Goal: Task Accomplishment & Management: Manage account settings

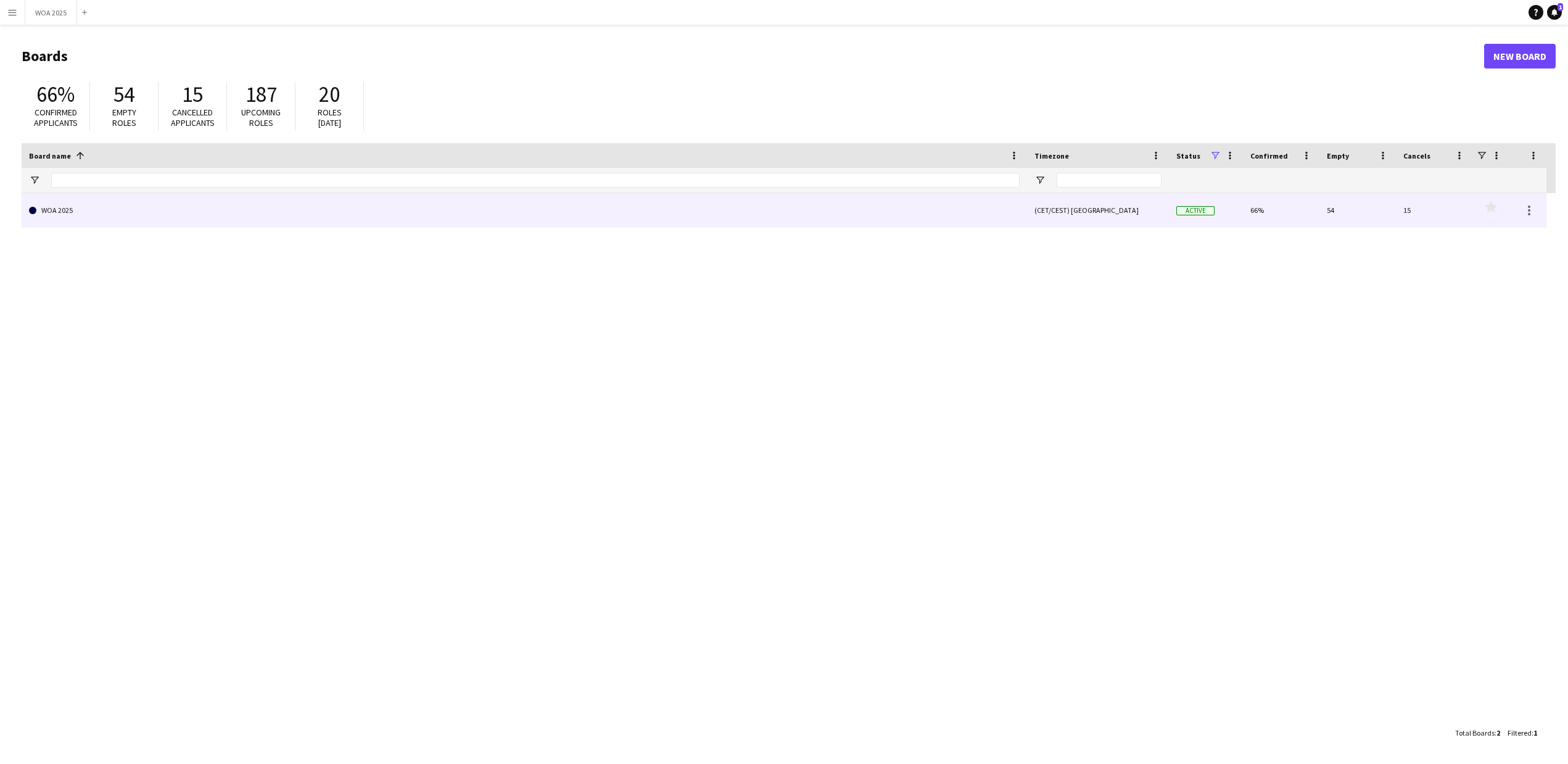
click at [46, 214] on link "WOA 2025" at bounding box center [524, 210] width 991 height 34
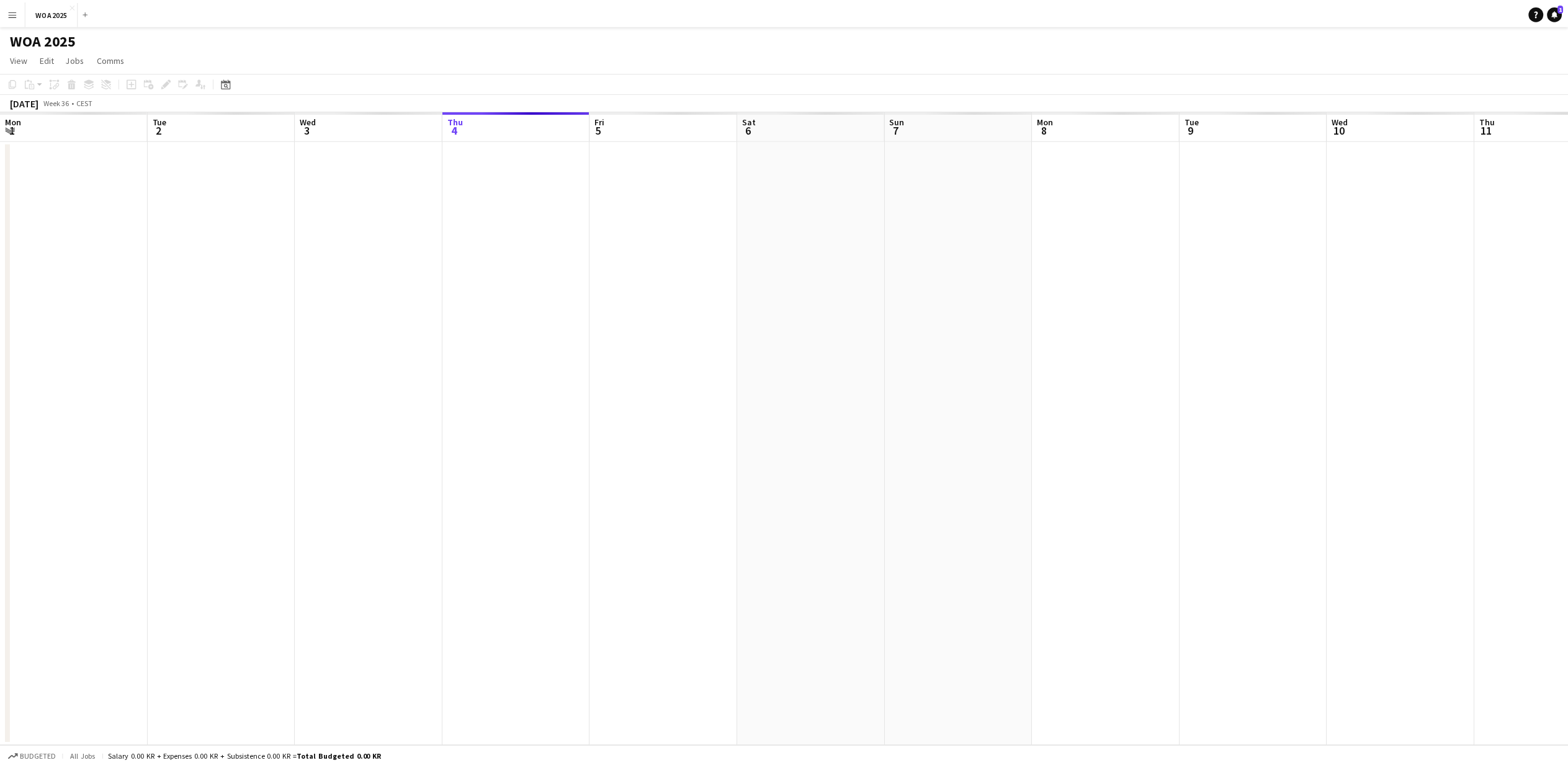
scroll to position [0, 297]
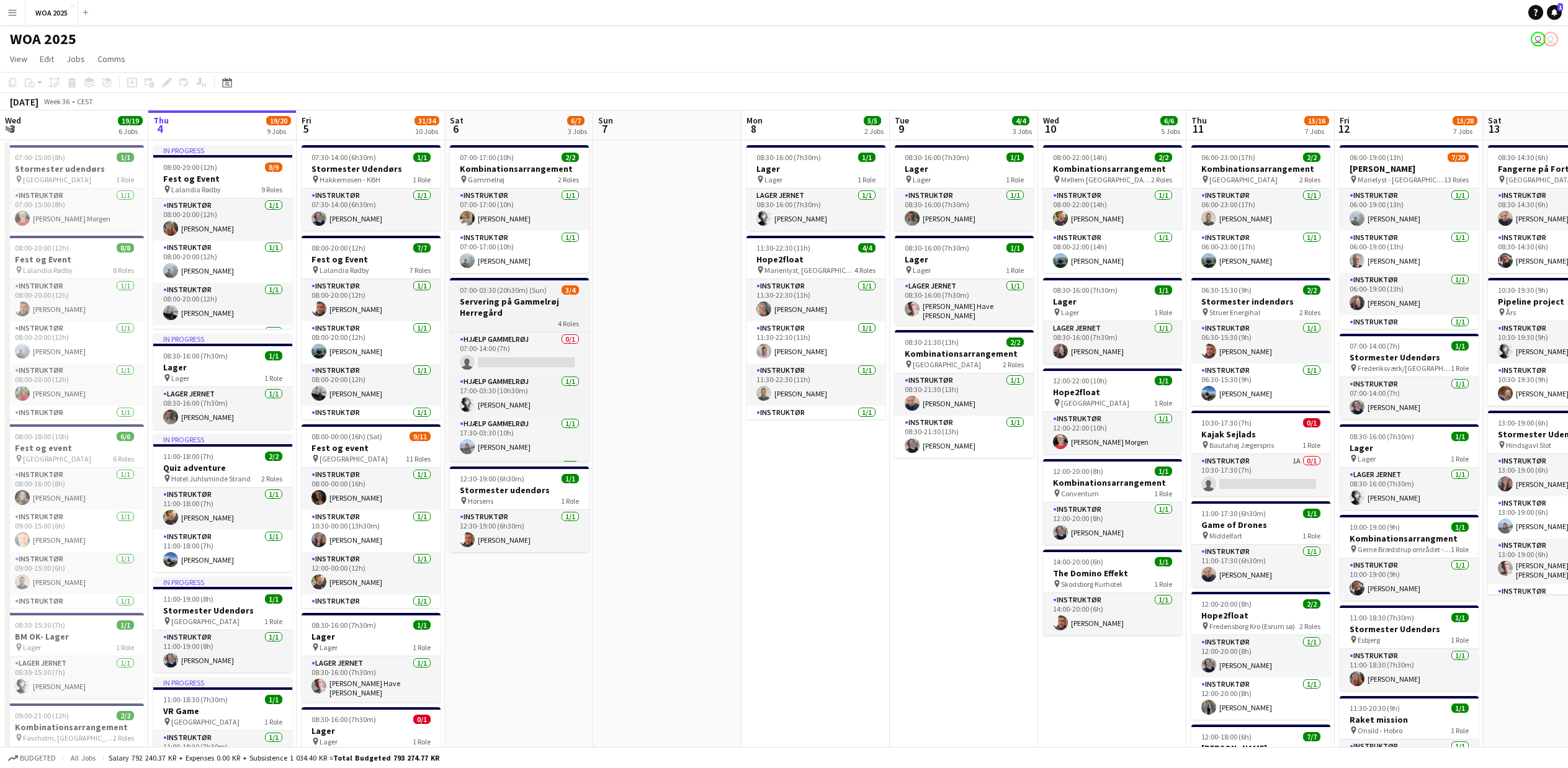
click at [496, 312] on h3 "Servering på Gammelrøj Herregård" at bounding box center [519, 307] width 139 height 22
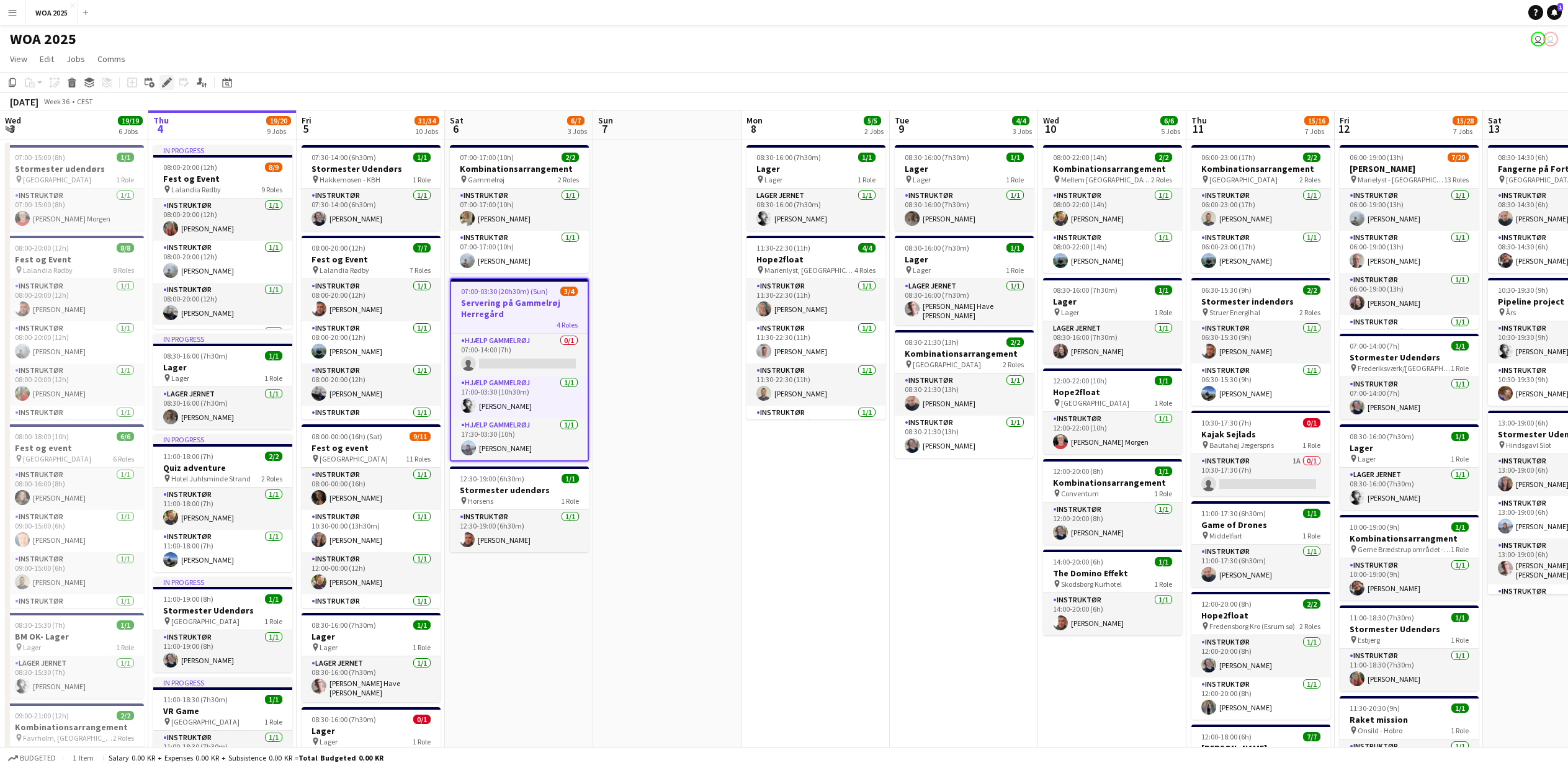
click at [166, 82] on icon at bounding box center [166, 83] width 7 height 7
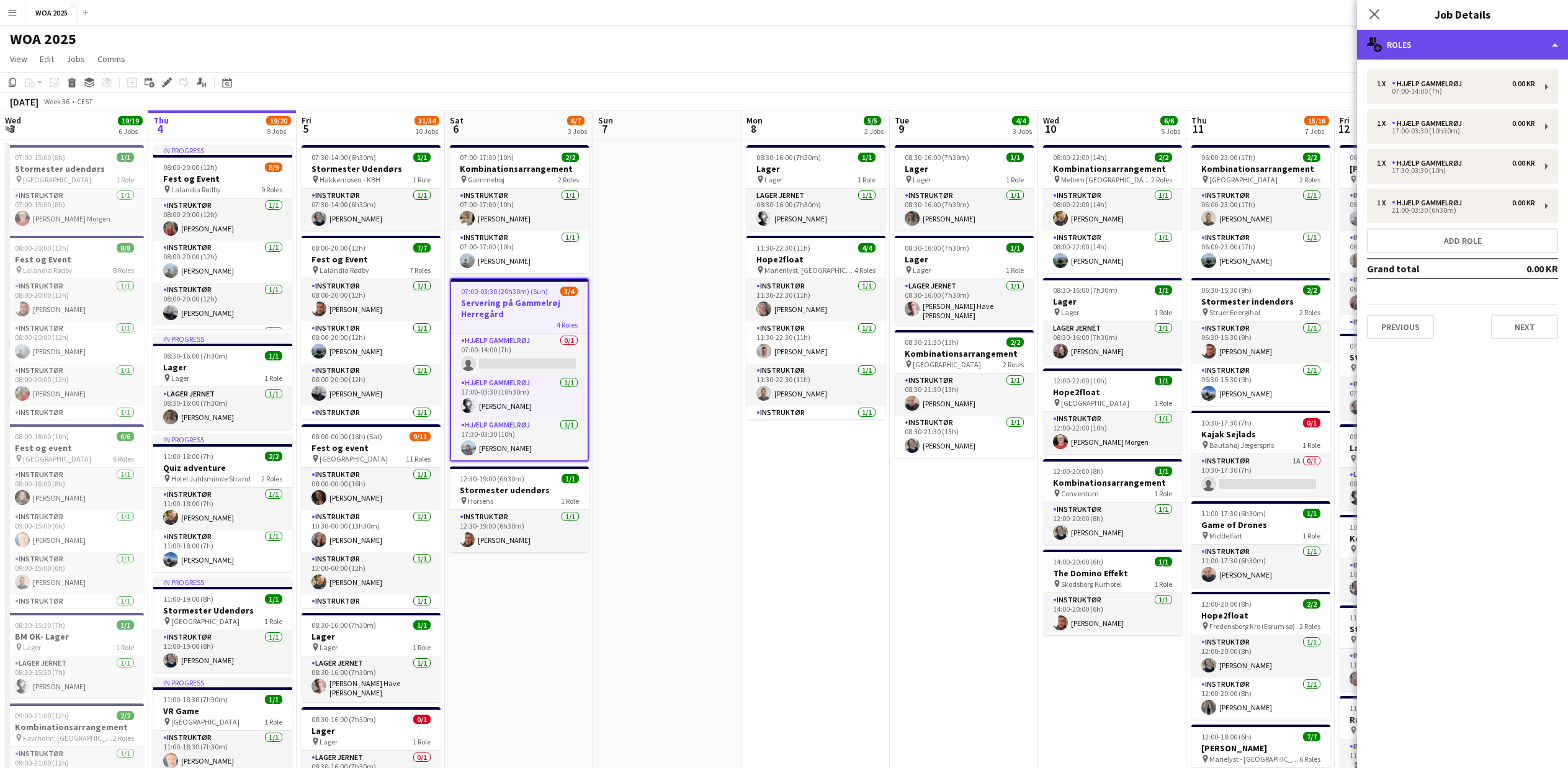
click at [1455, 47] on div "multiple-users-add Roles" at bounding box center [1462, 45] width 211 height 30
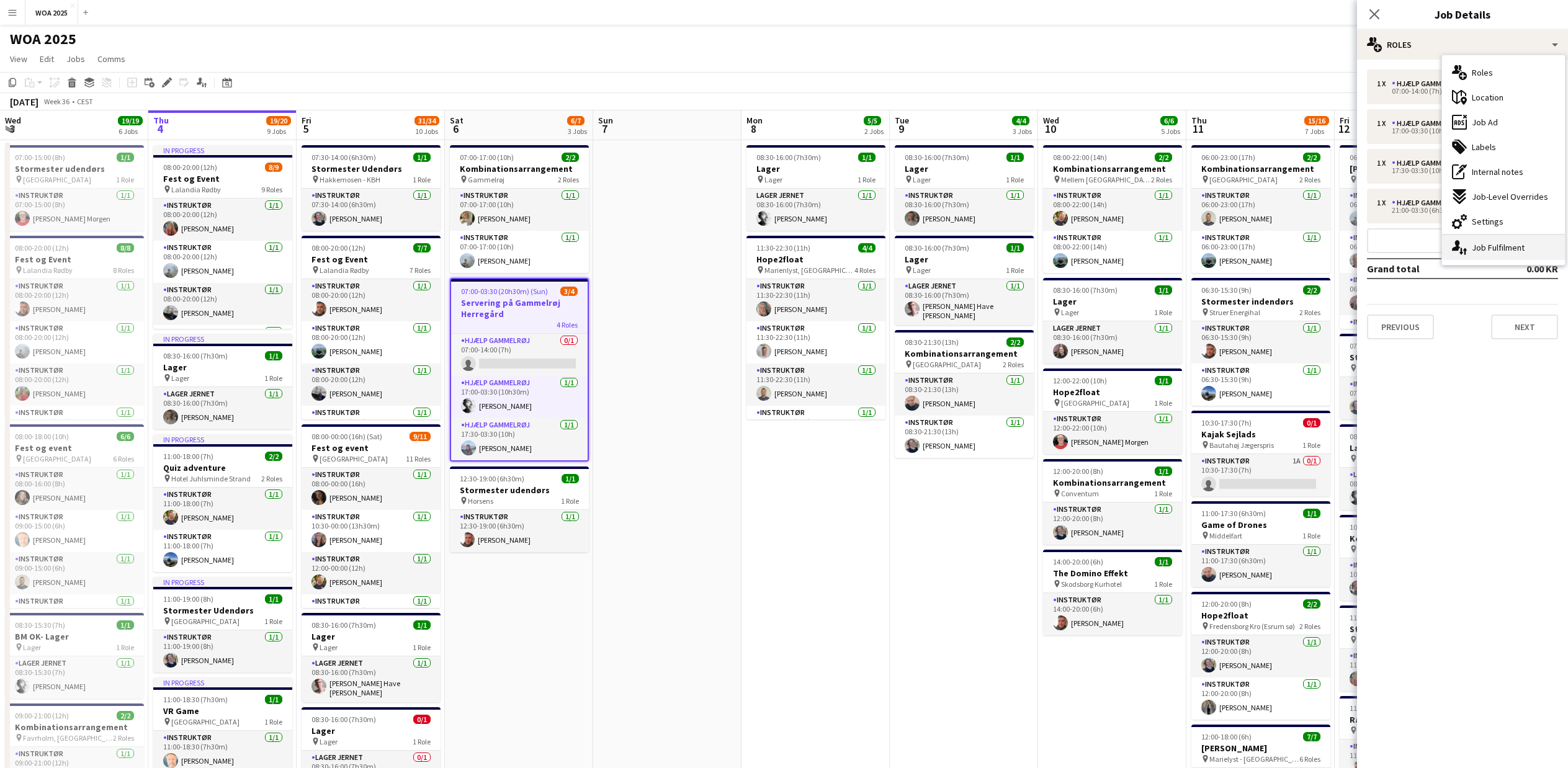
click at [1469, 244] on div "single-neutral-actions-up-down Job Fulfilment" at bounding box center [1503, 247] width 123 height 25
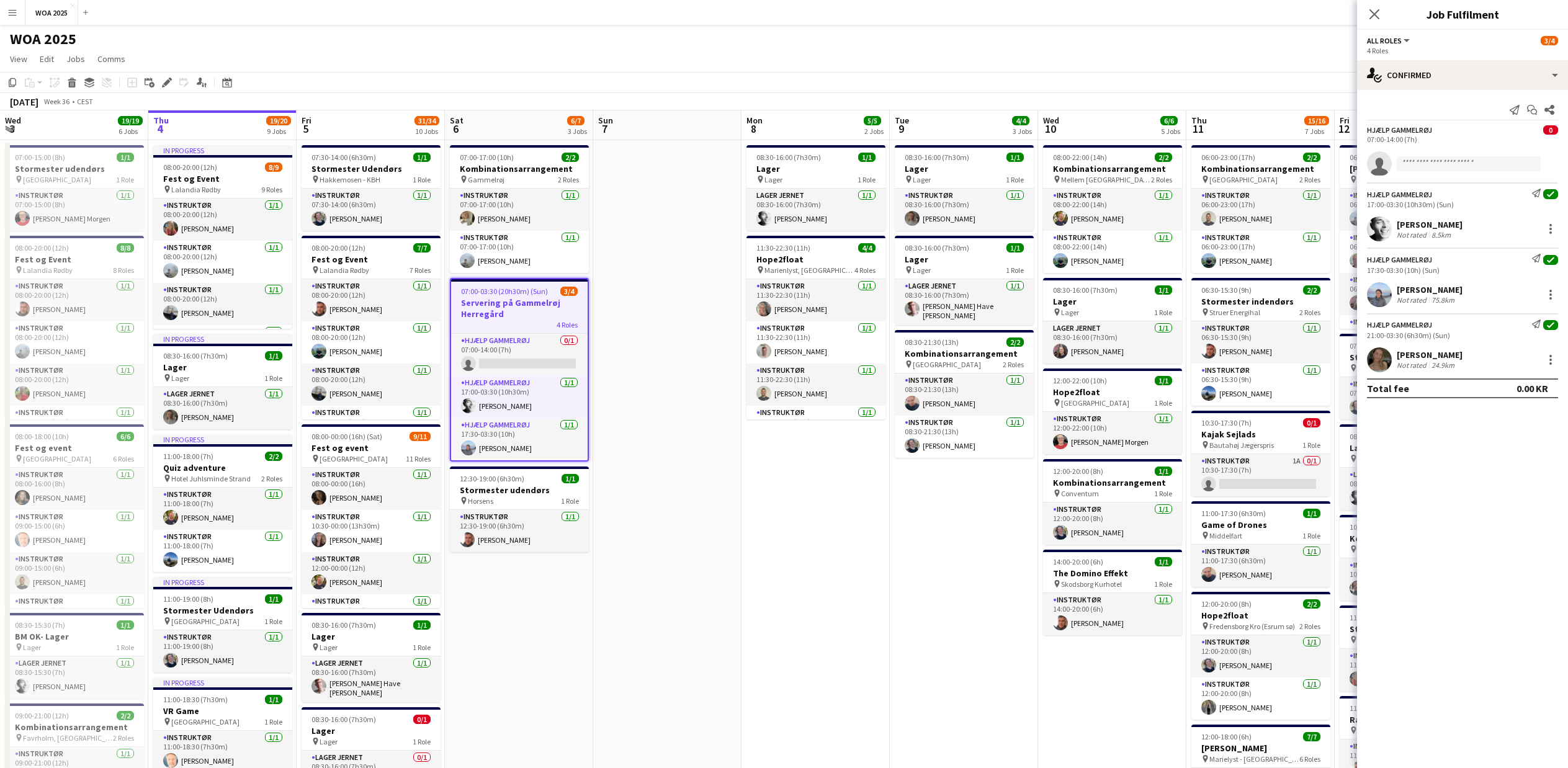
click at [1424, 358] on div "[PERSON_NAME]" at bounding box center [1429, 355] width 66 height 11
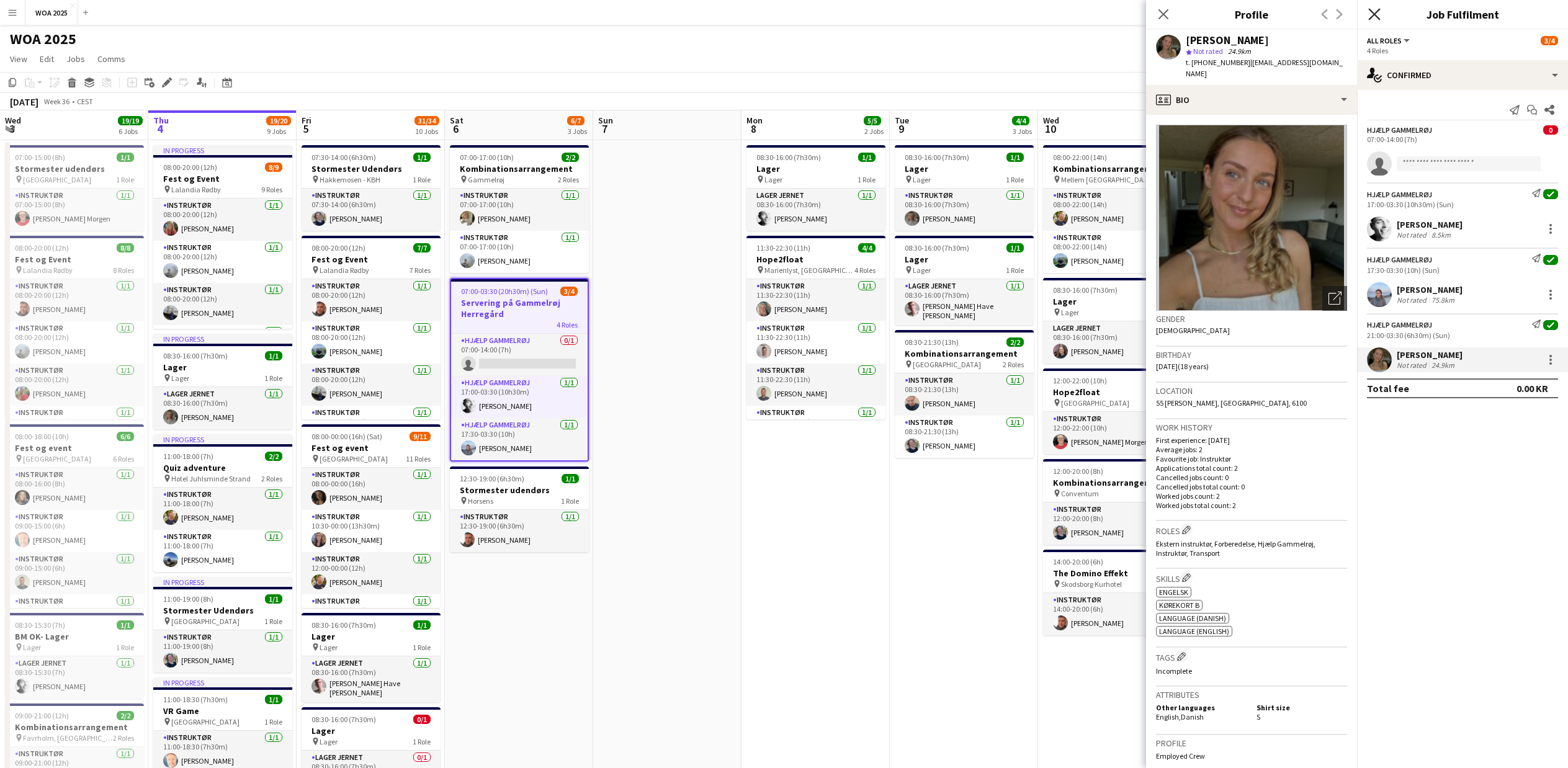
click at [1375, 14] on icon "Close pop-in" at bounding box center [1374, 14] width 11 height 11
